Goal: Complete application form: Complete application form

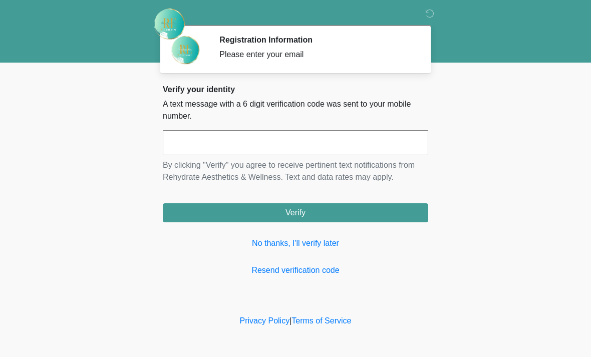
click at [218, 138] on input "text" at bounding box center [295, 142] width 265 height 25
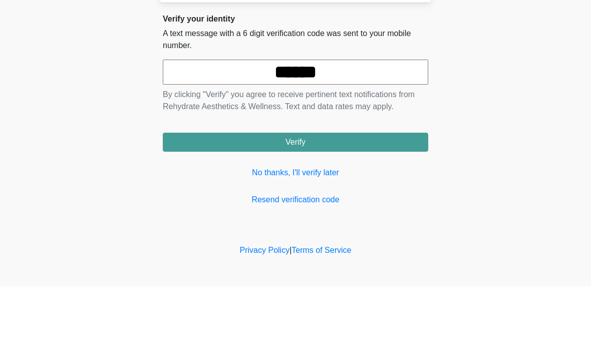
type input "******"
click at [315, 203] on button "Verify" at bounding box center [295, 212] width 265 height 19
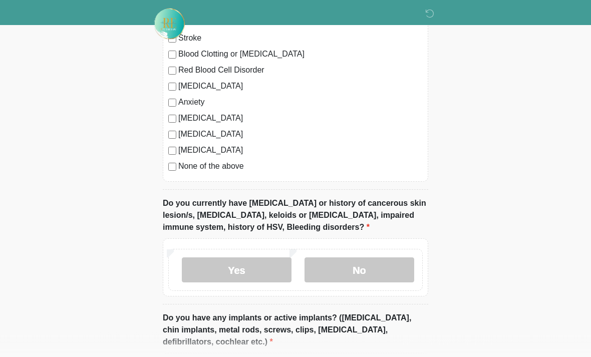
scroll to position [725, 0]
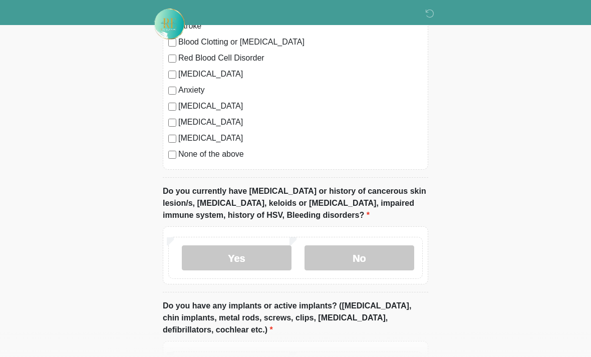
click at [362, 252] on label "No" at bounding box center [360, 257] width 110 height 25
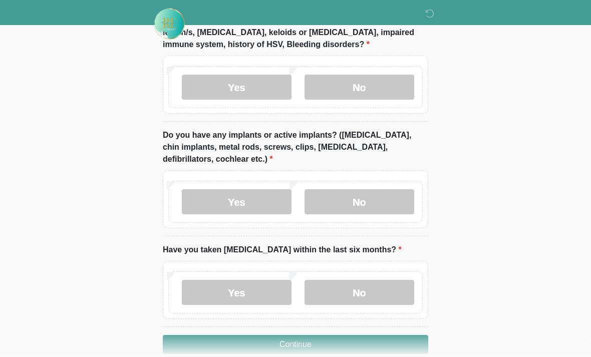
scroll to position [896, 0]
click at [369, 197] on label "No" at bounding box center [360, 201] width 110 height 25
click at [365, 287] on label "No" at bounding box center [360, 291] width 110 height 25
click at [336, 335] on button "Continue" at bounding box center [295, 344] width 265 height 19
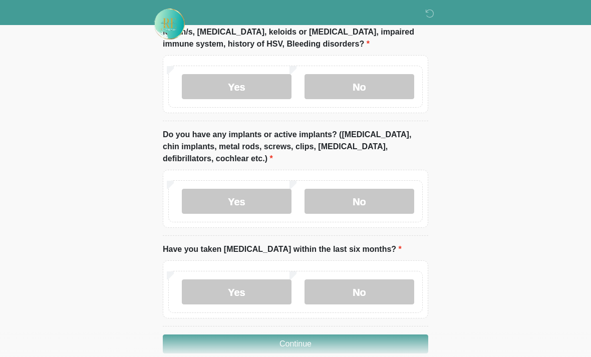
scroll to position [54, 0]
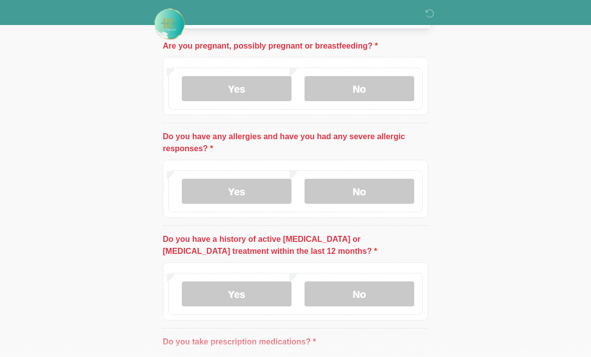
click at [358, 83] on label "No" at bounding box center [360, 88] width 110 height 25
click at [373, 191] on label "No" at bounding box center [360, 191] width 110 height 25
click at [361, 294] on label "No" at bounding box center [360, 293] width 110 height 25
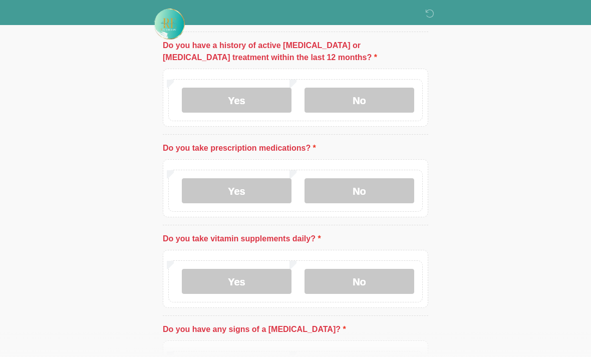
scroll to position [249, 0]
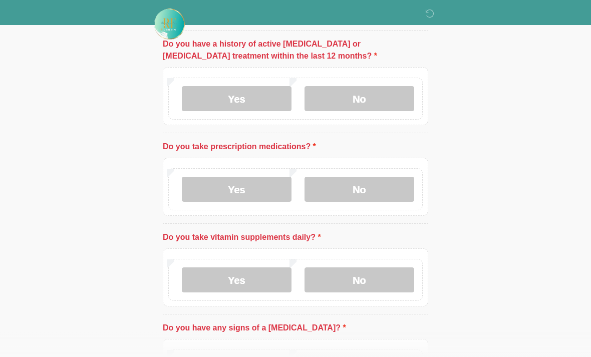
click at [375, 188] on label "No" at bounding box center [360, 189] width 110 height 25
click at [371, 274] on label "No" at bounding box center [360, 279] width 110 height 25
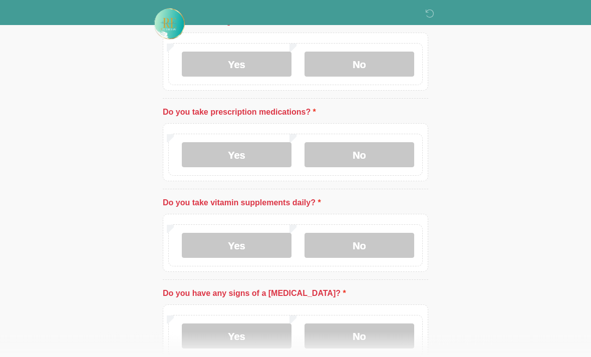
scroll to position [346, 0]
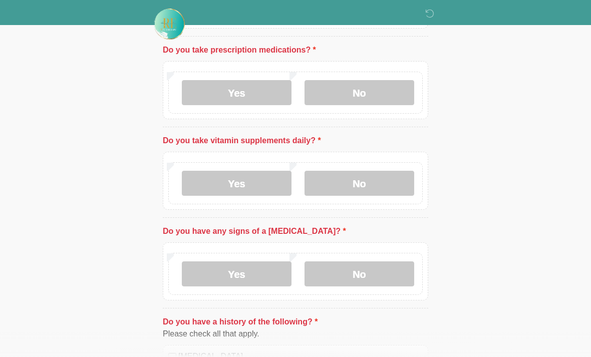
click at [369, 271] on label "No" at bounding box center [360, 273] width 110 height 25
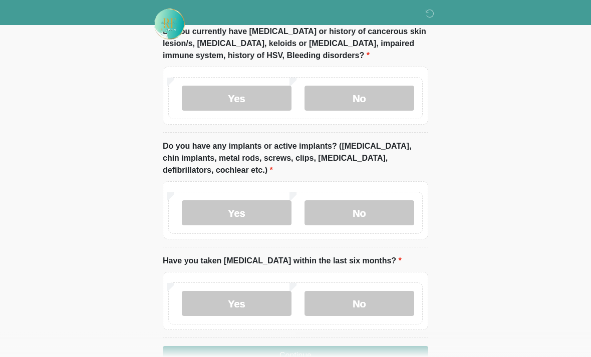
scroll to position [912, 0]
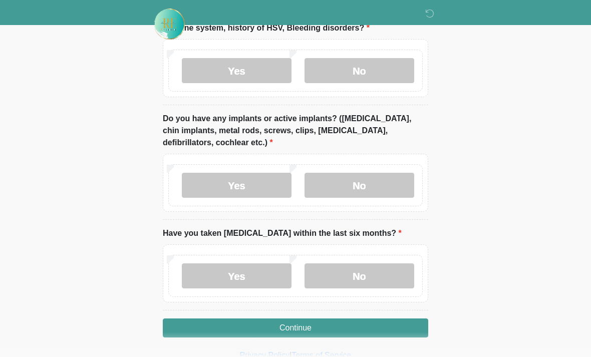
click at [345, 320] on button "Continue" at bounding box center [295, 328] width 265 height 19
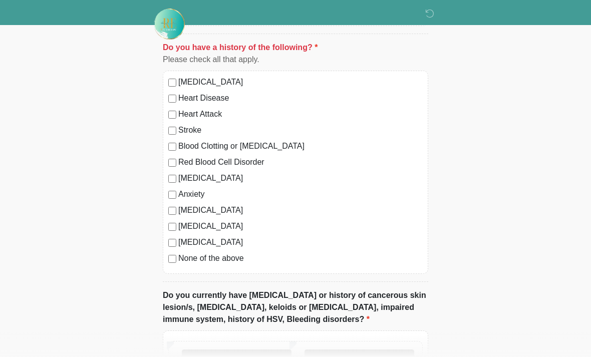
click at [170, 263] on div "High Blood Pressure Heart Disease Heart Attack Stroke Blood Clotting or Bleedin…" at bounding box center [295, 172] width 265 height 203
click at [179, 254] on label "None of the above" at bounding box center [300, 258] width 244 height 12
click at [181, 253] on label "None of the above" at bounding box center [300, 258] width 244 height 12
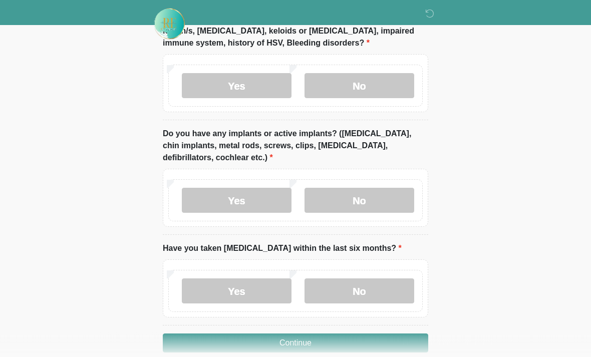
scroll to position [912, 0]
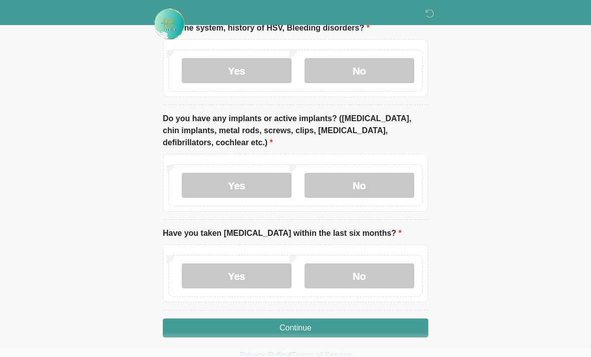
click at [294, 325] on button "Continue" at bounding box center [295, 328] width 265 height 19
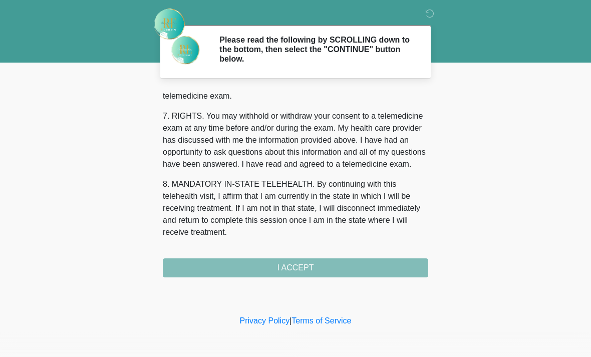
scroll to position [436, 0]
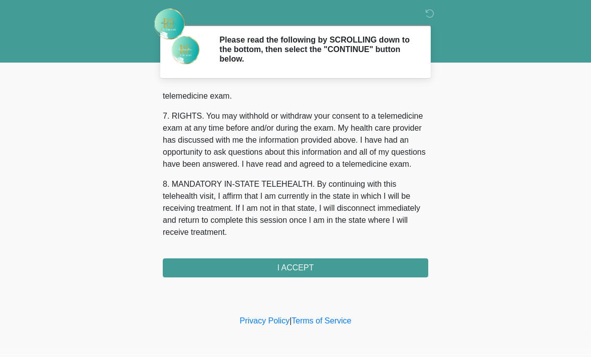
click at [191, 280] on div "‎ ‎ Please read the following by SCROLLING down to the bottom, then select the …" at bounding box center [295, 156] width 301 height 293
click at [198, 263] on button "I ACCEPT" at bounding box center [295, 267] width 265 height 19
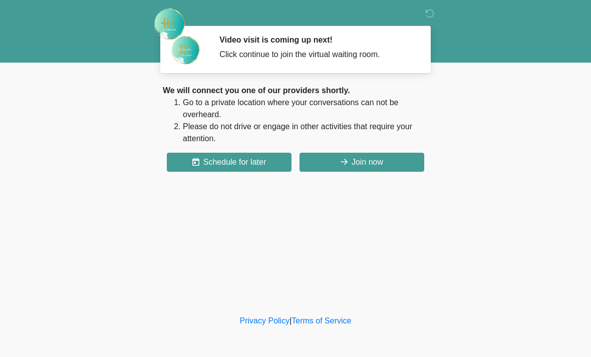
click at [358, 168] on button "Join now" at bounding box center [362, 162] width 125 height 19
